Goal: Navigation & Orientation: Find specific page/section

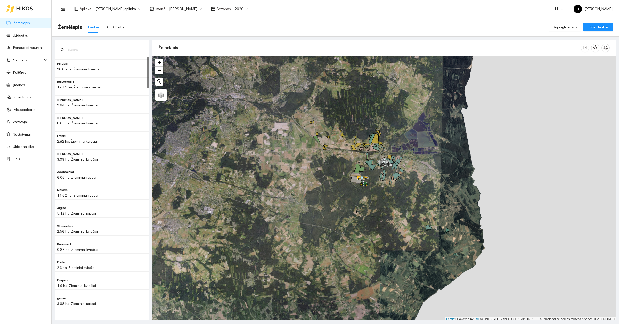
scroll to position [2, 0]
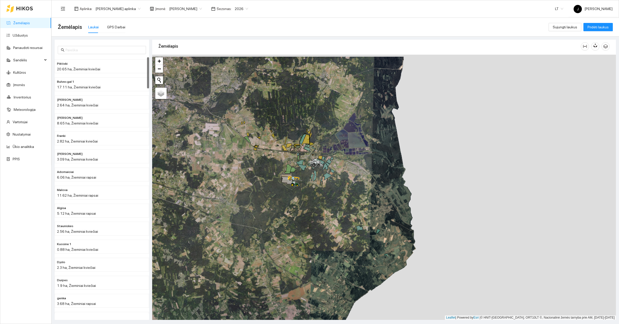
drag, startPoint x: 351, startPoint y: 191, endPoint x: 270, endPoint y: 195, distance: 80.8
click at [270, 195] on div at bounding box center [383, 187] width 463 height 265
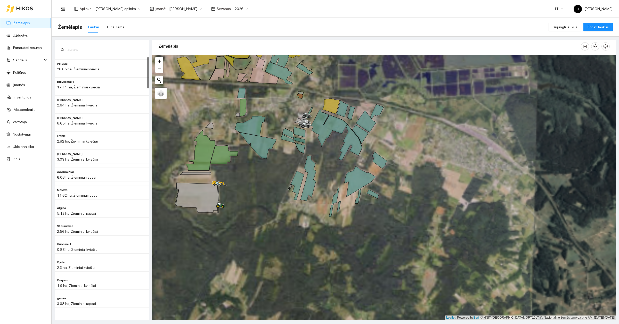
drag, startPoint x: 387, startPoint y: 163, endPoint x: 297, endPoint y: 178, distance: 91.7
click at [297, 178] on div at bounding box center [383, 187] width 463 height 265
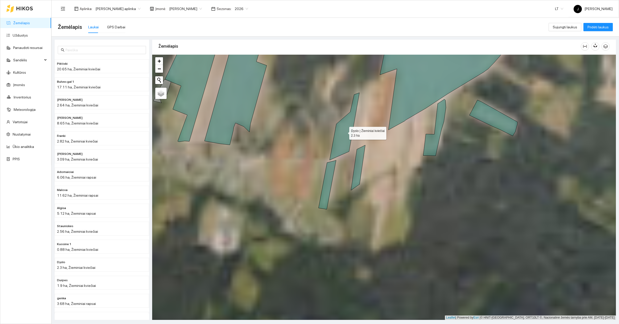
click at [341, 136] on icon at bounding box center [344, 126] width 30 height 67
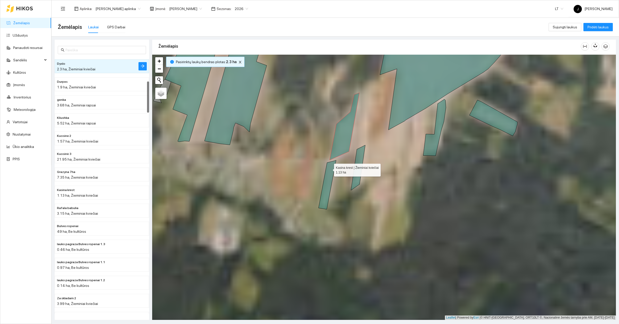
click at [328, 172] on icon at bounding box center [327, 184] width 18 height 49
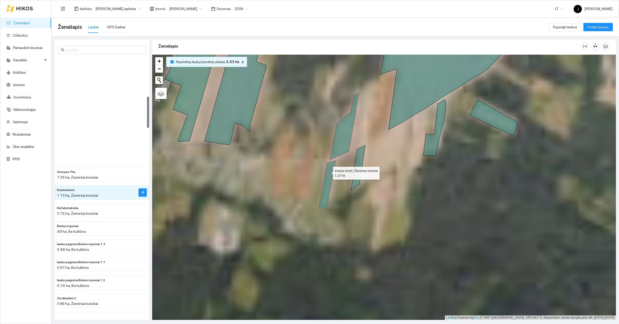
scroll to position [325, 0]
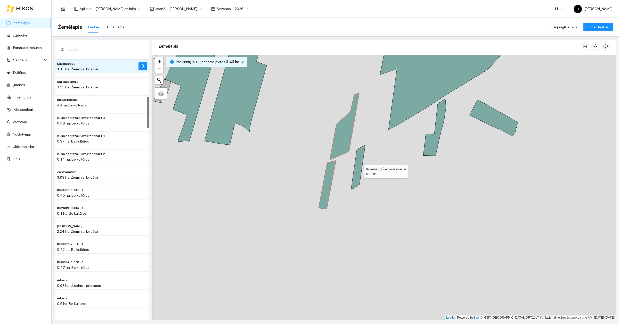
click at [360, 170] on icon at bounding box center [358, 167] width 14 height 45
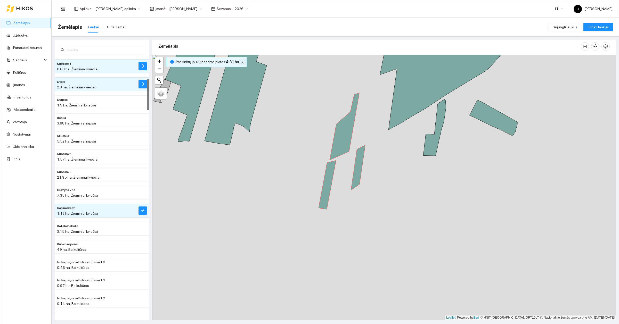
click at [240, 63] on icon "close" at bounding box center [242, 62] width 4 height 4
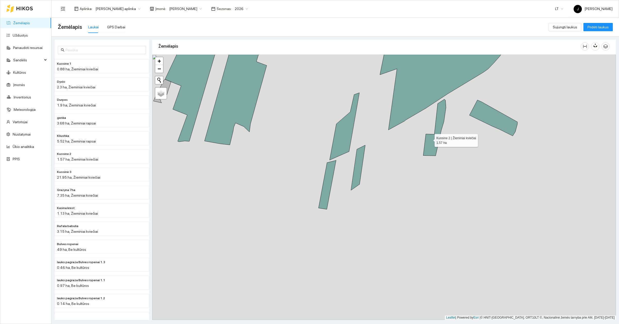
click at [430, 139] on icon at bounding box center [434, 127] width 23 height 56
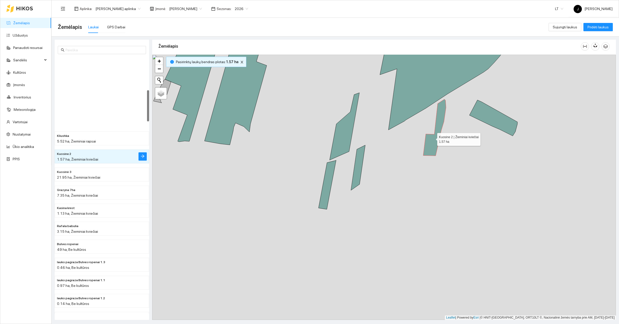
scroll to position [271, 0]
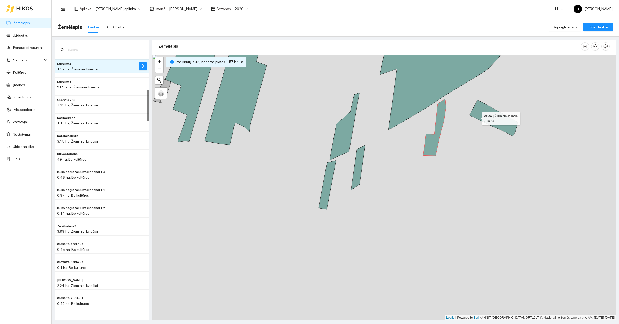
click at [477, 117] on icon at bounding box center [493, 118] width 48 height 36
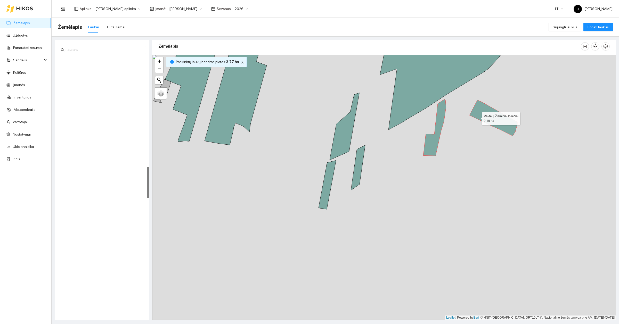
scroll to position [901, 0]
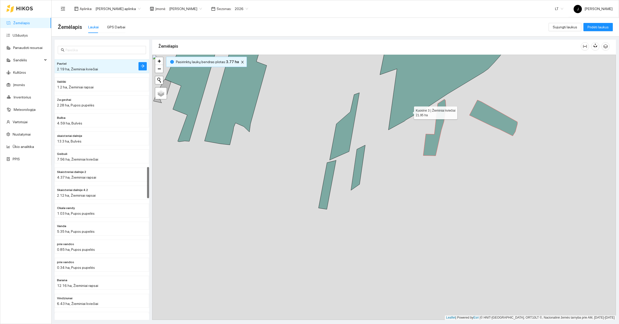
click at [409, 112] on icon at bounding box center [442, 79] width 125 height 102
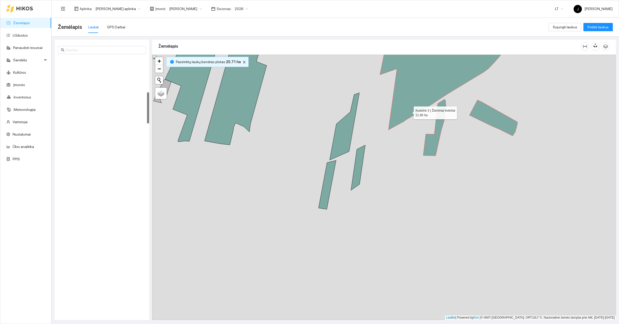
scroll to position [289, 0]
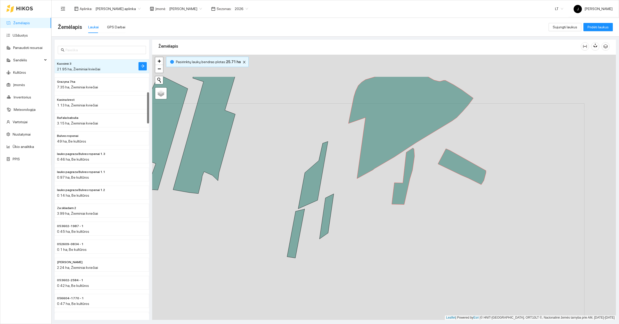
drag, startPoint x: 404, startPoint y: 155, endPoint x: 362, endPoint y: 210, distance: 68.9
click at [362, 210] on div at bounding box center [383, 187] width 463 height 265
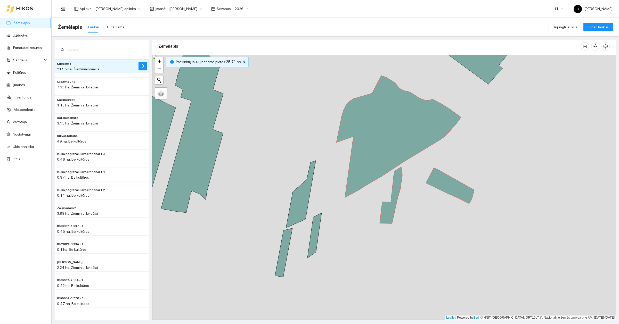
click at [243, 63] on icon "close" at bounding box center [244, 62] width 4 height 4
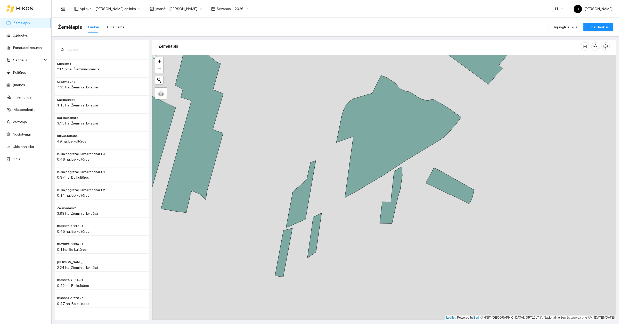
click at [595, 51] on div at bounding box center [594, 46] width 29 height 16
click at [595, 46] on icon "button" at bounding box center [595, 46] width 0 height 2
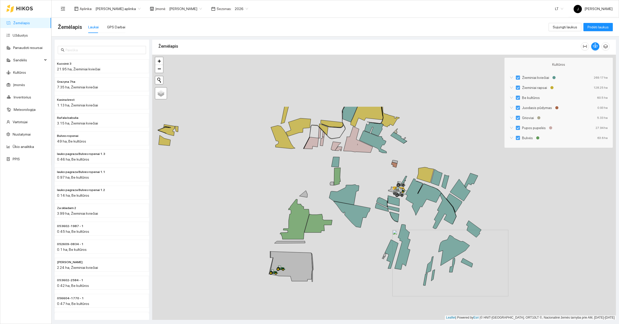
drag, startPoint x: 390, startPoint y: 148, endPoint x: 471, endPoint y: 288, distance: 161.3
click at [473, 289] on div at bounding box center [383, 187] width 463 height 265
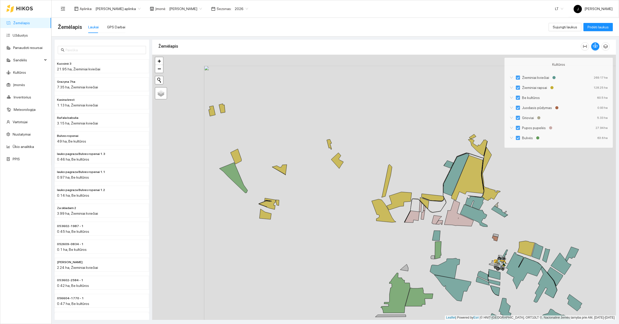
drag, startPoint x: 272, startPoint y: 171, endPoint x: 319, endPoint y: 179, distance: 47.7
click at [319, 179] on div at bounding box center [383, 187] width 463 height 265
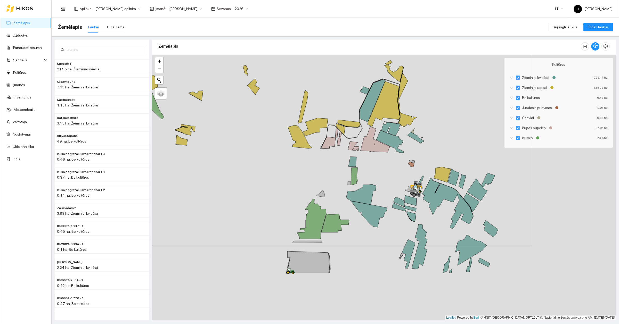
drag, startPoint x: 440, startPoint y: 228, endPoint x: 377, endPoint y: 169, distance: 86.6
click at [377, 169] on div at bounding box center [383, 187] width 463 height 265
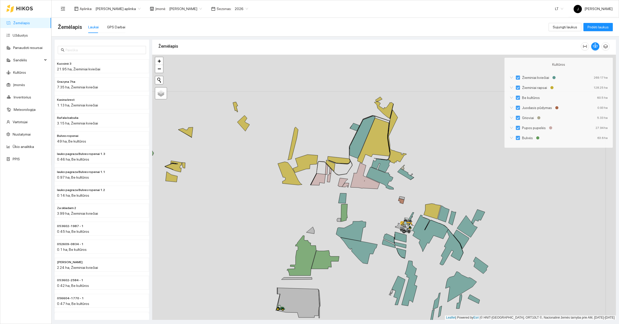
drag, startPoint x: 390, startPoint y: 175, endPoint x: 377, endPoint y: 221, distance: 47.9
click at [377, 221] on div at bounding box center [383, 187] width 463 height 265
